Goal: Find specific page/section: Find specific page/section

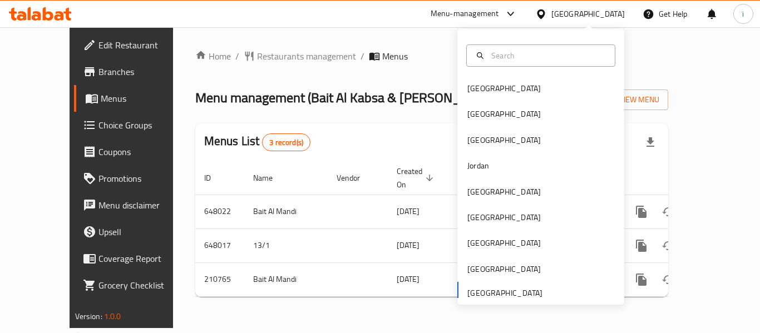
click at [98, 69] on span "Branches" at bounding box center [142, 71] width 89 height 13
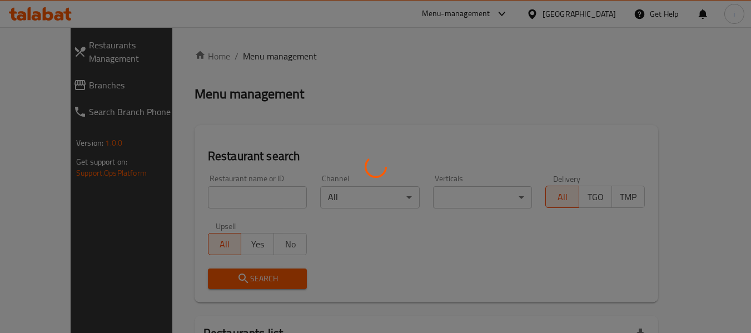
click at [39, 71] on div at bounding box center [375, 166] width 751 height 333
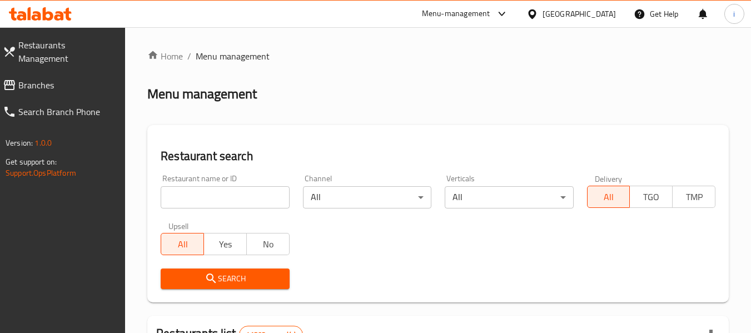
click at [39, 78] on span "Branches" at bounding box center [67, 84] width 98 height 13
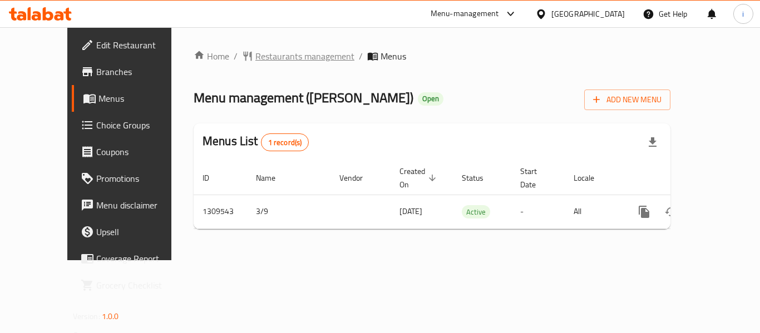
click at [276, 54] on span "Restaurants management" at bounding box center [304, 55] width 99 height 13
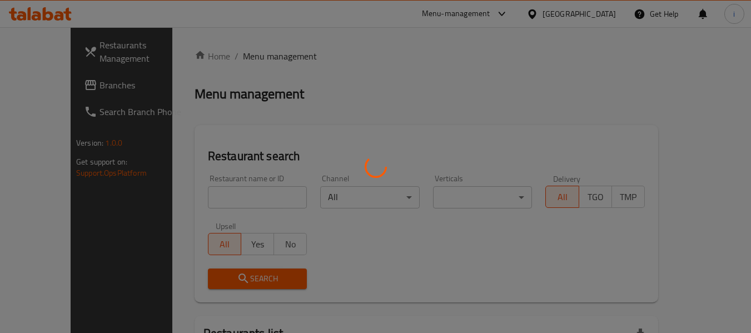
click at [254, 200] on div at bounding box center [375, 166] width 751 height 333
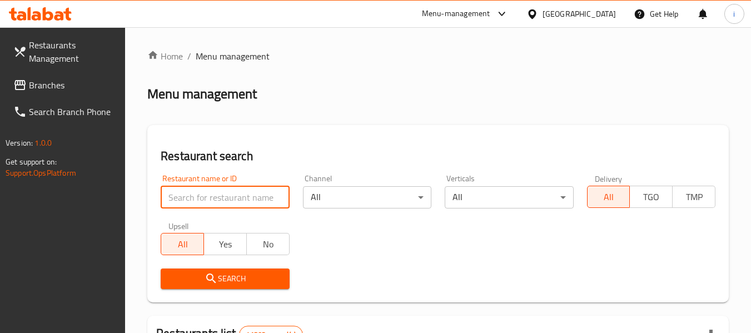
click at [254, 201] on input "search" at bounding box center [225, 197] width 128 height 22
paste input "705282"
type input "705282"
click button "Search" at bounding box center [225, 279] width 128 height 21
